Goal: Find specific page/section: Find specific page/section

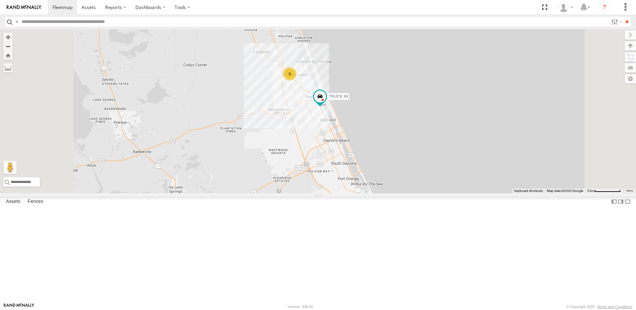
drag, startPoint x: 290, startPoint y: 161, endPoint x: 295, endPoint y: 253, distance: 92.2
click at [295, 193] on div "TRUCK 30 9 TRUCK 49 TRUCK 99" at bounding box center [318, 111] width 636 height 164
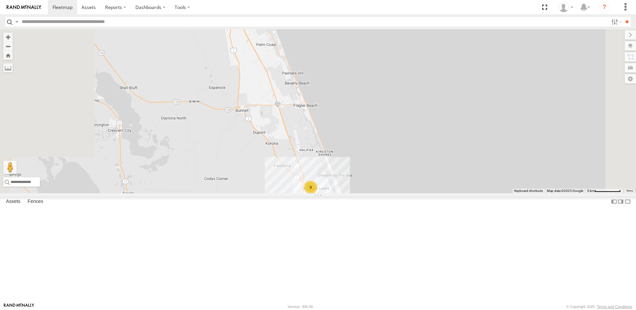
drag, startPoint x: 278, startPoint y: 161, endPoint x: 303, endPoint y: 211, distance: 55.3
click at [303, 193] on div "TRUCK 30 9 TRUCK 49 TRUCK 99" at bounding box center [318, 111] width 636 height 164
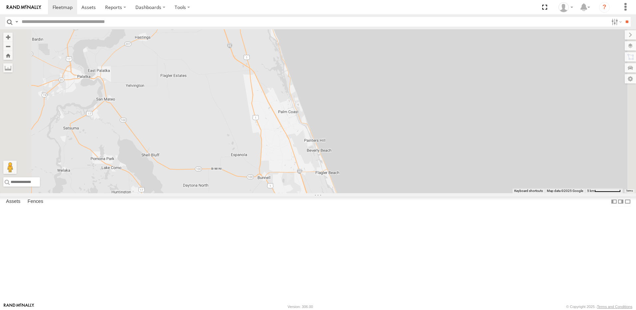
drag, startPoint x: 279, startPoint y: 153, endPoint x: 286, endPoint y: 186, distance: 33.0
click at [292, 193] on div "TRUCK 30 9 TRUCK 49 TRUCK 99" at bounding box center [318, 111] width 636 height 164
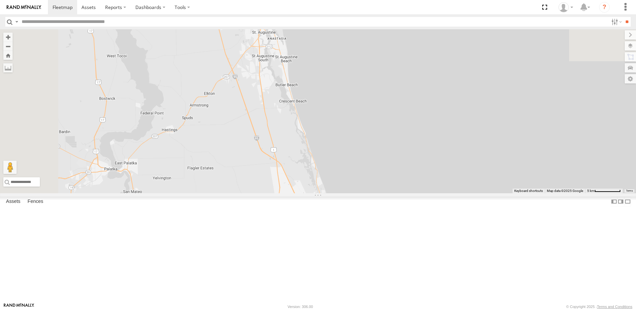
drag, startPoint x: 278, startPoint y: 165, endPoint x: 294, endPoint y: 224, distance: 60.7
click at [294, 193] on div "TRUCK 30 9 TRUCK 49 TRUCK 99" at bounding box center [318, 111] width 636 height 164
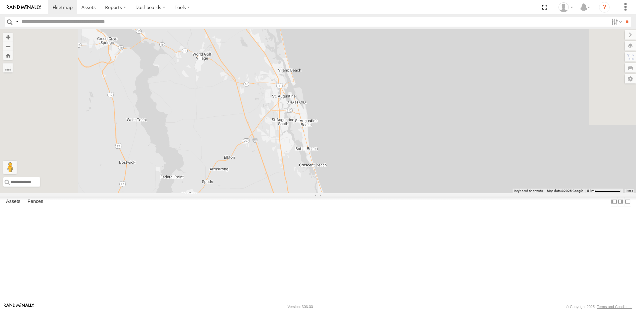
drag, startPoint x: 286, startPoint y: 190, endPoint x: 305, endPoint y: 226, distance: 40.6
click at [305, 193] on div "TRUCK 30 9 TRUCK 49 TRUCK 99" at bounding box center [318, 111] width 636 height 164
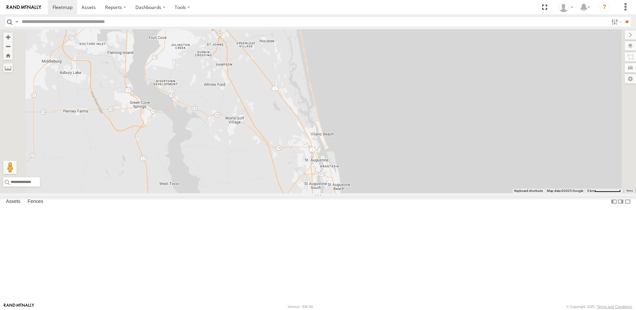
drag, startPoint x: 280, startPoint y: 186, endPoint x: 291, endPoint y: 217, distance: 33.2
click at [291, 193] on div "TRUCK 30 9 TRUCK 49 TRUCK 99" at bounding box center [318, 111] width 636 height 164
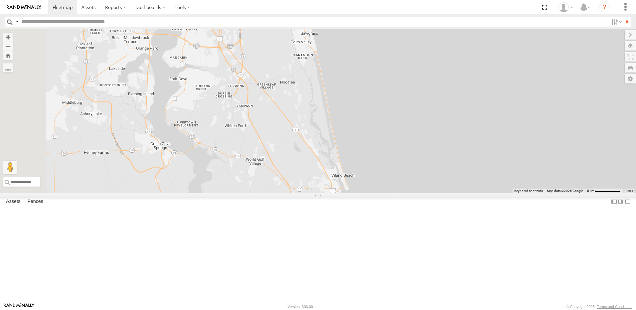
drag, startPoint x: 262, startPoint y: 178, endPoint x: 291, endPoint y: 230, distance: 59.8
click at [291, 193] on div "TRUCK 30 9 TRUCK 49 TRUCK 99" at bounding box center [318, 111] width 636 height 164
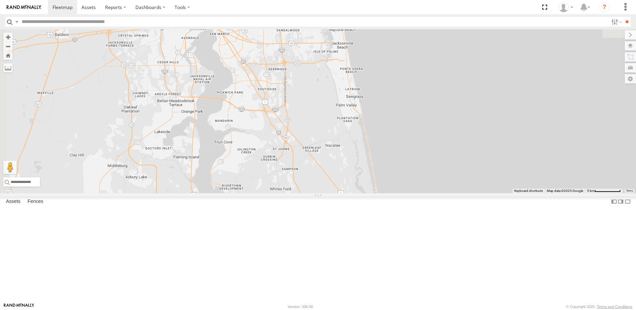
drag, startPoint x: 252, startPoint y: 182, endPoint x: 286, endPoint y: 218, distance: 49.4
click at [287, 193] on div "TRUCK 30 9 TRUCK 49 TRUCK 99" at bounding box center [318, 111] width 636 height 164
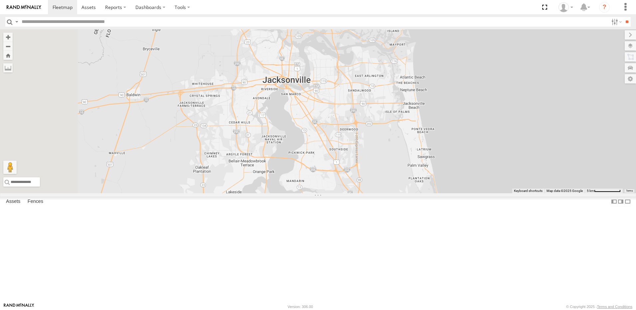
drag, startPoint x: 280, startPoint y: 230, endPoint x: 238, endPoint y: 158, distance: 83.3
click at [240, 171] on div "TRUCK 30 9 TRUCK 49 TRUCK 99" at bounding box center [318, 111] width 636 height 164
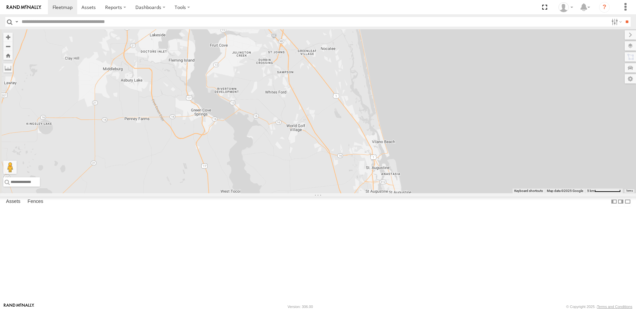
drag, startPoint x: 266, startPoint y: 222, endPoint x: 244, endPoint y: 158, distance: 67.9
click at [244, 160] on div "TRUCK 30 9 TRUCK 49 TRUCK 99" at bounding box center [318, 111] width 636 height 164
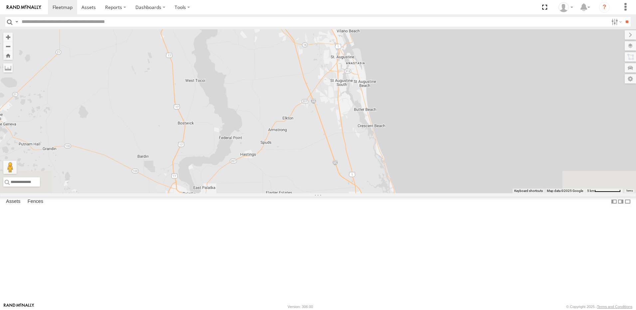
click at [0, 0] on div "All Assets" at bounding box center [0, 0] width 0 height 0
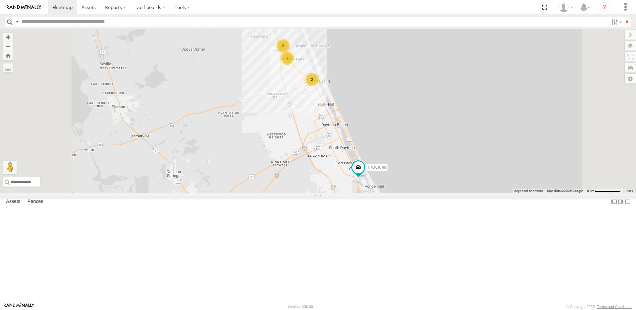
click at [318, 86] on div "2" at bounding box center [311, 79] width 13 height 13
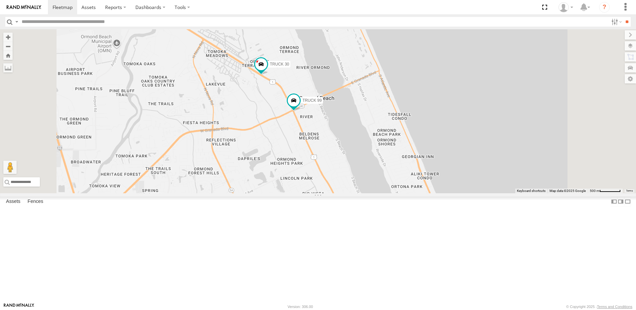
drag, startPoint x: 335, startPoint y: 131, endPoint x: 339, endPoint y: 134, distance: 4.3
click at [339, 134] on div "TRUCK 49 TRUCK 30 TRUCK 99" at bounding box center [318, 111] width 636 height 164
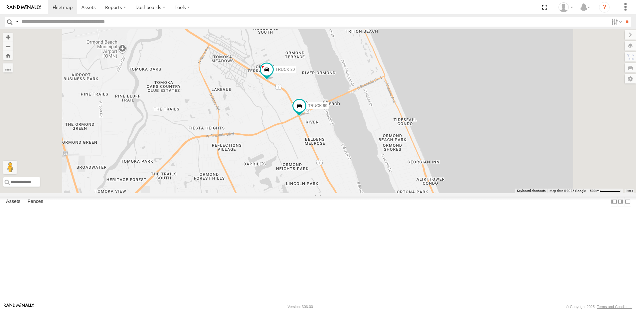
drag, startPoint x: 289, startPoint y: 126, endPoint x: 363, endPoint y: 154, distance: 79.1
click at [360, 152] on div "TRUCK 49 TRUCK 30 TRUCK 99" at bounding box center [318, 111] width 636 height 164
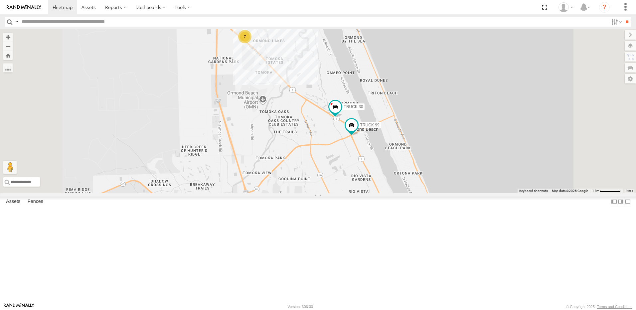
drag, startPoint x: 300, startPoint y: 103, endPoint x: 319, endPoint y: 120, distance: 25.4
click at [319, 120] on div "TRUCK 49 TRUCK 30 TRUCK 99 7 Truck 55 Truck 50" at bounding box center [318, 111] width 636 height 164
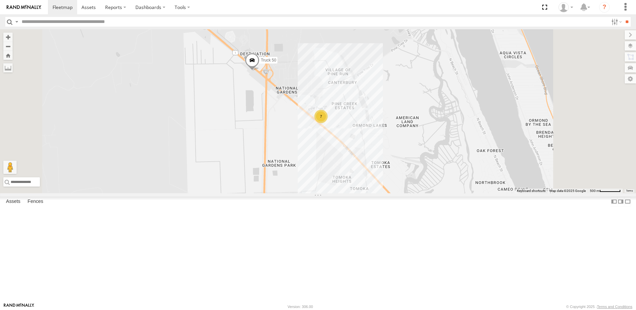
drag, startPoint x: 320, startPoint y: 101, endPoint x: 284, endPoint y: 202, distance: 106.9
click at [286, 193] on div "TRUCK 49 TRUCK 30 TRUCK 99 Truck 55 Truck 50 7" at bounding box center [318, 111] width 636 height 164
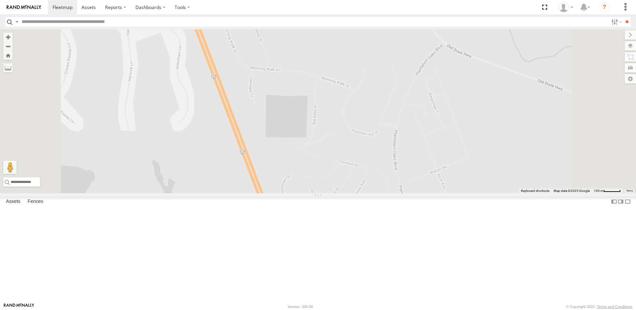
drag, startPoint x: 421, startPoint y: 229, endPoint x: 378, endPoint y: 144, distance: 95.0
click at [387, 170] on div "TRUCK 49 TRUCK 30 TRUCK 99 Truck 55 Truck 50" at bounding box center [318, 111] width 636 height 164
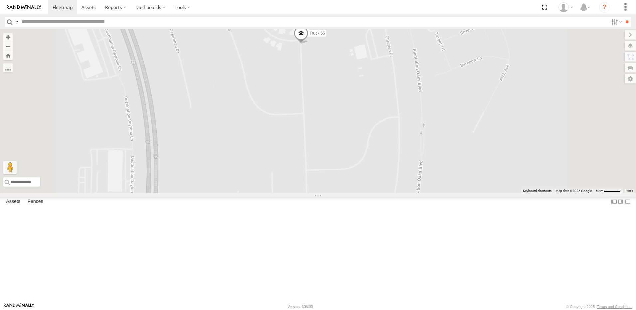
drag, startPoint x: 335, startPoint y: 270, endPoint x: 343, endPoint y: 191, distance: 78.9
click at [342, 193] on div "TRUCK 49 TRUCK 30 TRUCK 99 Truck 55 Truck 50" at bounding box center [318, 111] width 636 height 164
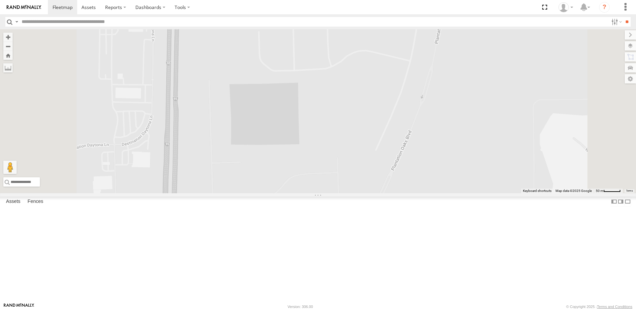
drag, startPoint x: 344, startPoint y: 205, endPoint x: 357, endPoint y: 168, distance: 39.5
click at [356, 178] on div "TRUCK 49 TRUCK 30 TRUCK 99 Truck 55 Truck 50" at bounding box center [318, 111] width 636 height 164
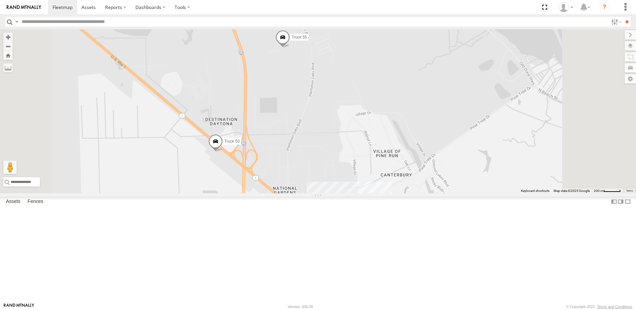
click at [0, 0] on link at bounding box center [0, 0] width 0 height 0
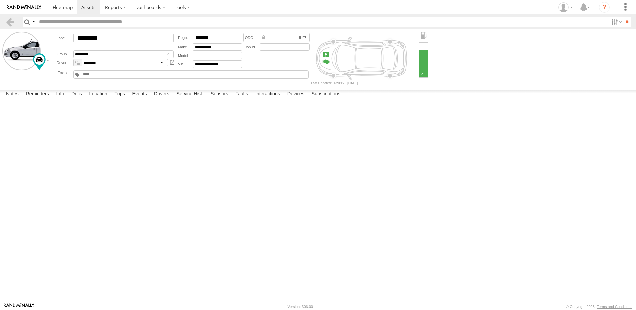
click at [0, 0] on label at bounding box center [0, 0] width 0 height 0
